Goal: Transaction & Acquisition: Purchase product/service

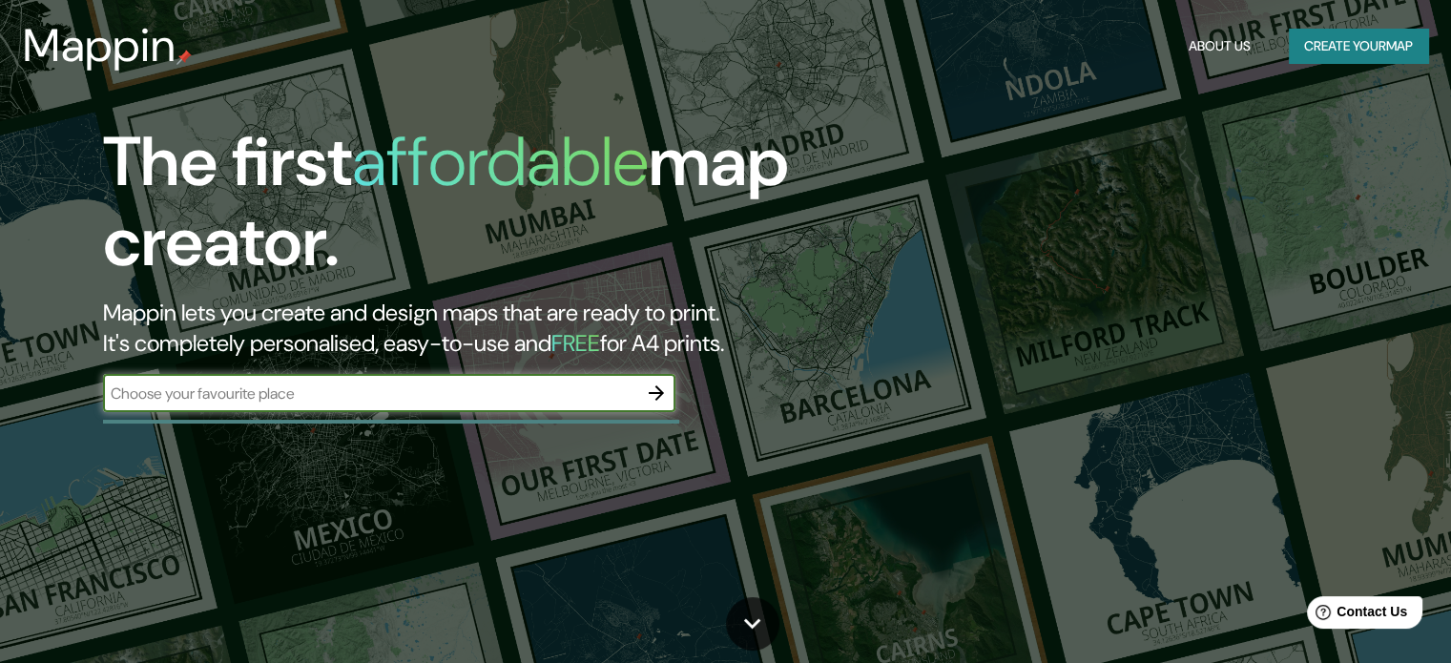
drag, startPoint x: 1256, startPoint y: 0, endPoint x: 761, endPoint y: 236, distance: 547.6
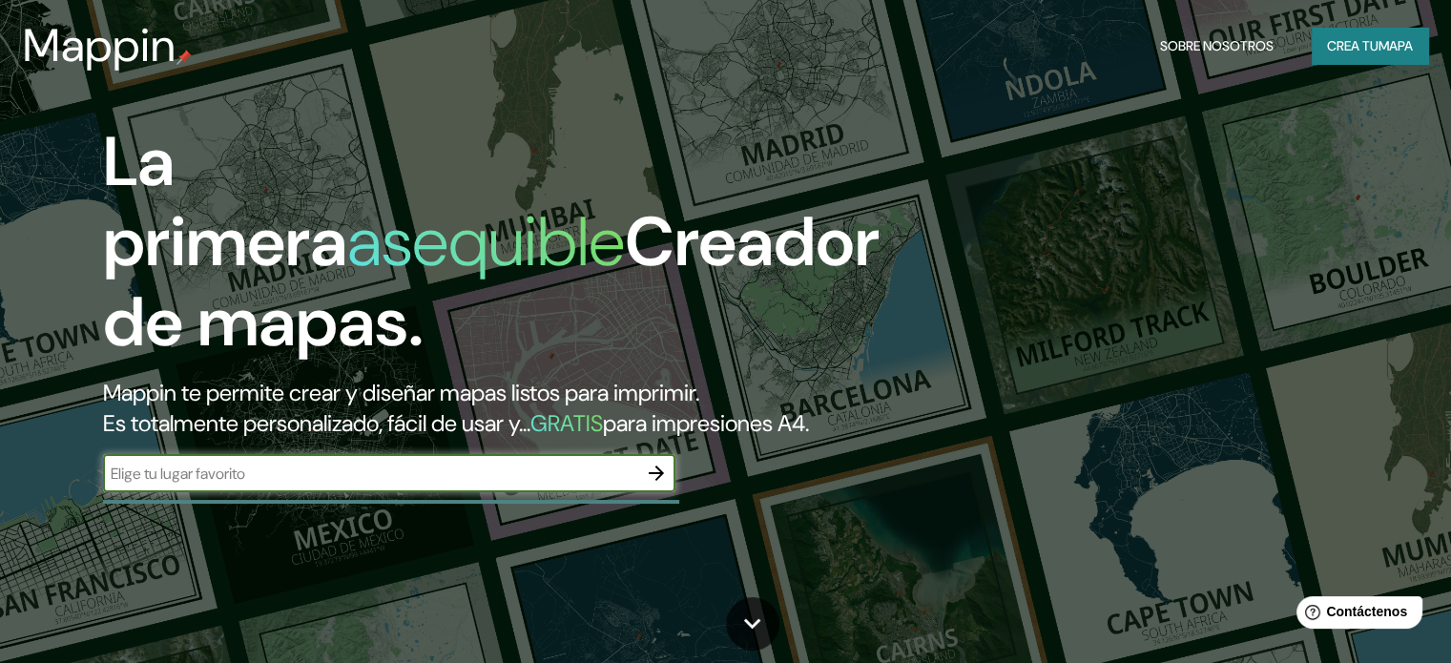
click at [240, 485] on input "text" at bounding box center [370, 474] width 534 height 22
type input "cusco"
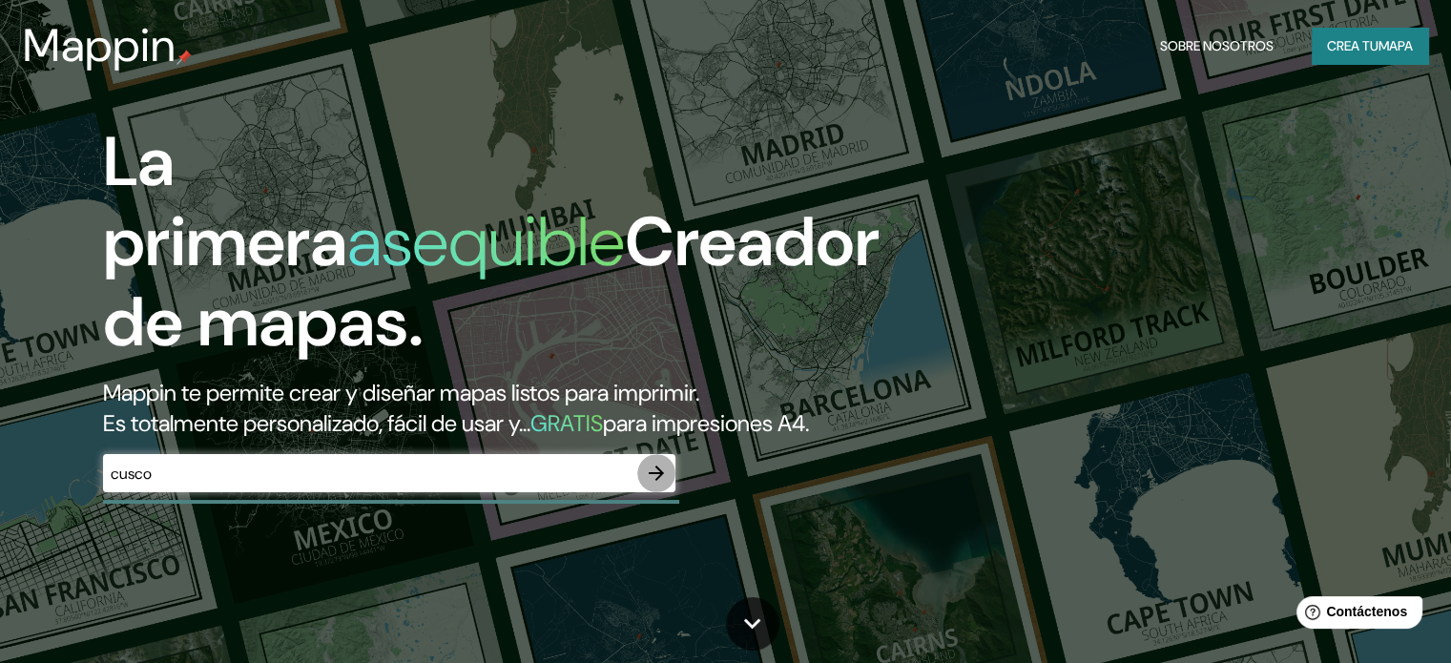
click at [645, 492] on button "button" at bounding box center [656, 473] width 38 height 38
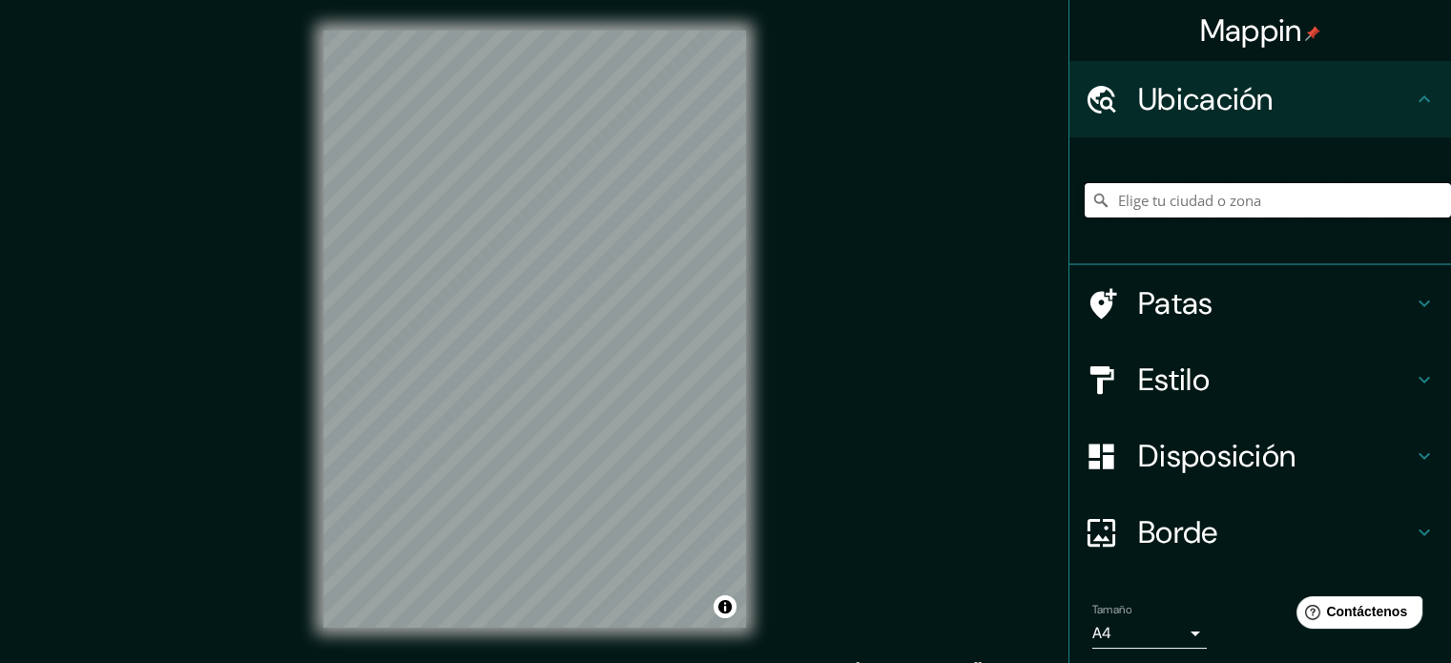
click at [1192, 200] on input "Elige tu ciudad o zona" at bounding box center [1268, 200] width 366 height 34
type input "Cusco, [GEOGRAPHIC_DATA], [GEOGRAPHIC_DATA]"
click at [1307, 306] on h4 "Patas" at bounding box center [1275, 303] width 275 height 38
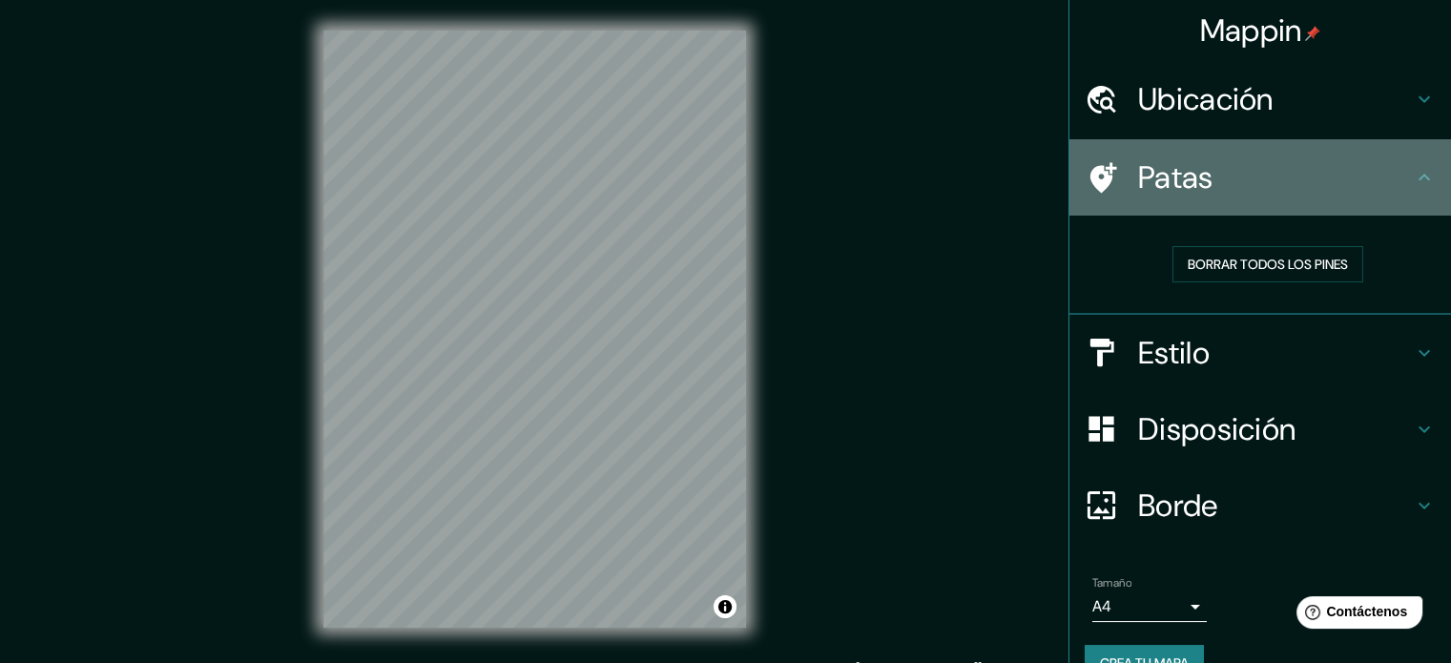
click at [1359, 179] on h4 "Patas" at bounding box center [1275, 177] width 275 height 38
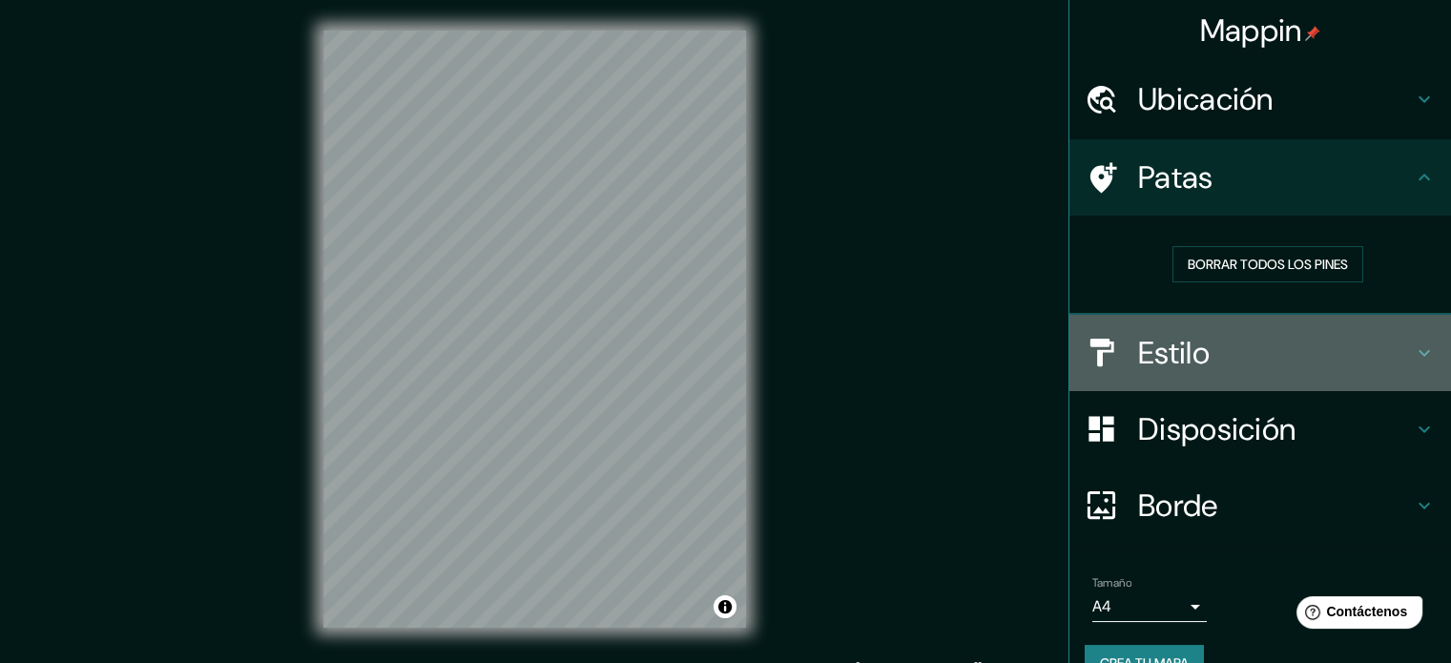
click at [1248, 359] on h4 "Estilo" at bounding box center [1275, 353] width 275 height 38
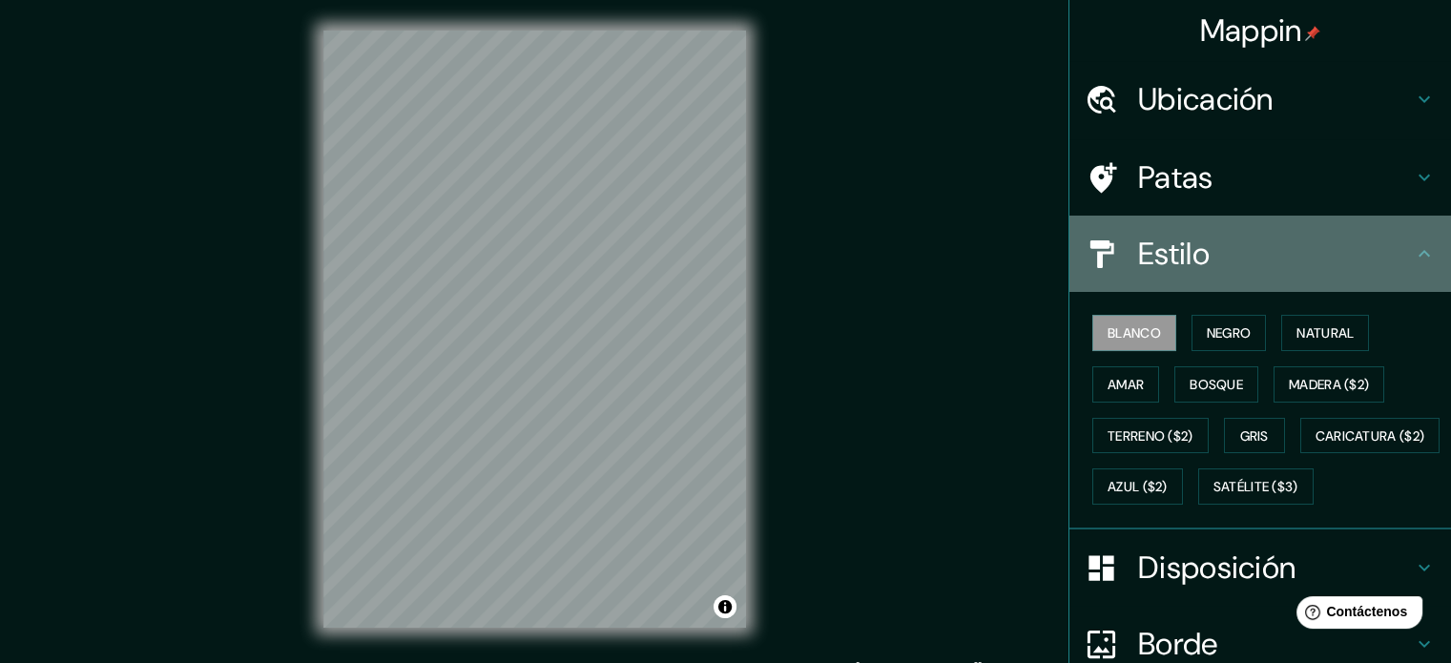
click at [1306, 265] on h4 "Estilo" at bounding box center [1275, 254] width 275 height 38
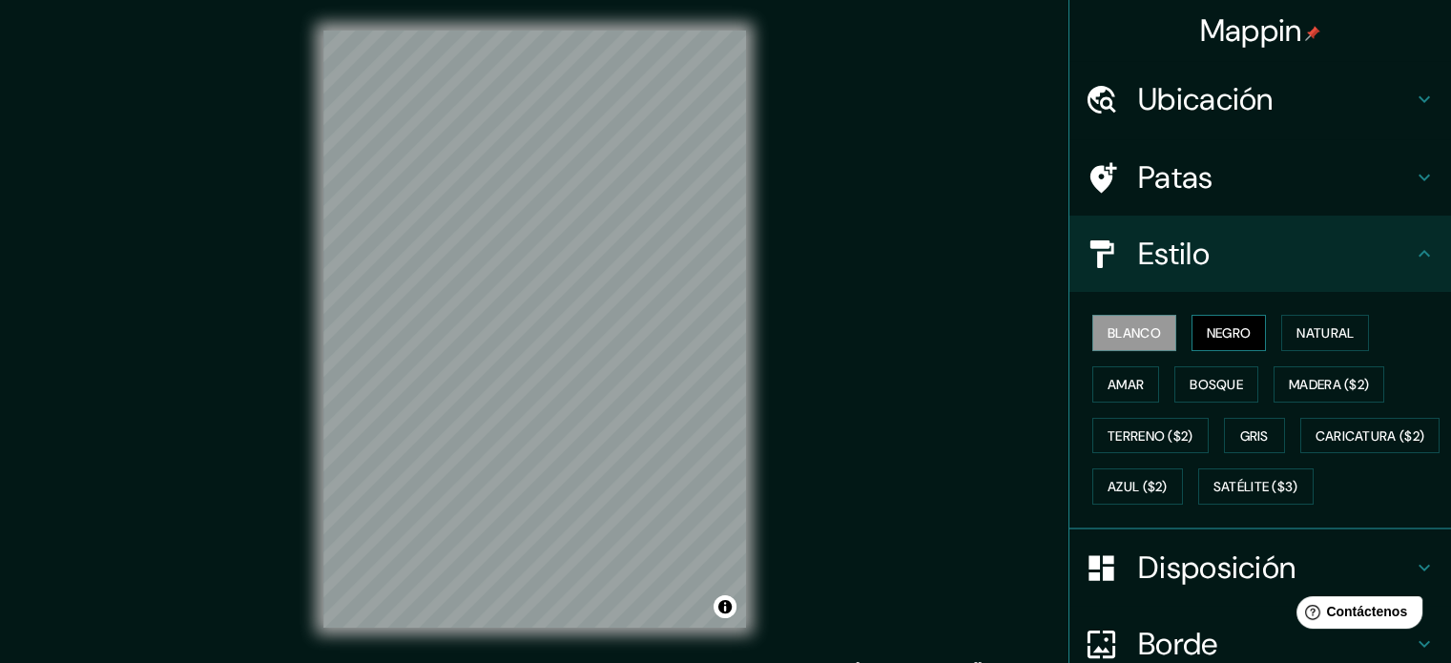
click at [1221, 339] on font "Negro" at bounding box center [1229, 332] width 45 height 17
click at [1150, 332] on button "Blanco" at bounding box center [1135, 333] width 84 height 36
